Goal: Transaction & Acquisition: Purchase product/service

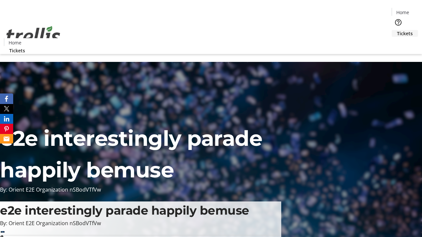
click at [397, 30] on span "Tickets" at bounding box center [405, 33] width 16 height 7
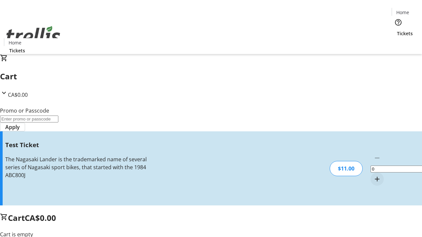
click at [373, 175] on mat-icon "Increment by one" at bounding box center [377, 179] width 8 height 8
type input "1"
type input "UNLOCK"
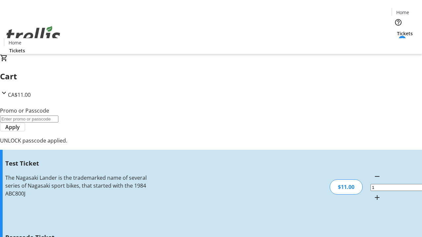
type input "5"
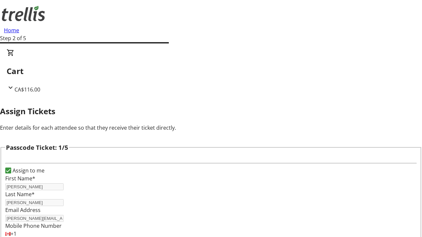
type input "Buck"
type input "Swift"
type input "[PERSON_NAME]"
type input "Trinity"
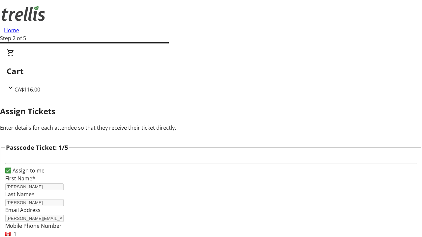
scroll to position [641, 0]
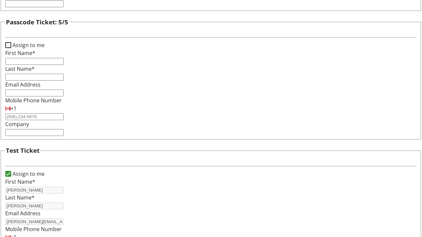
type input "[PERSON_NAME]"
click at [11, 48] on input "Assign to me" at bounding box center [8, 45] width 6 height 6
checkbox input "true"
type input "[PERSON_NAME]"
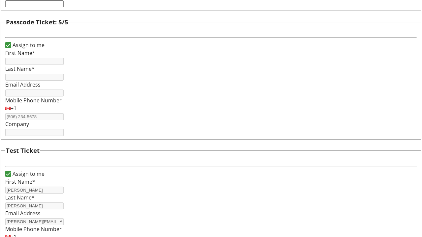
type input "[PERSON_NAME]"
type input "[PERSON_NAME][EMAIL_ADDRESS][DOMAIN_NAME]"
